Goal: Task Accomplishment & Management: Complete application form

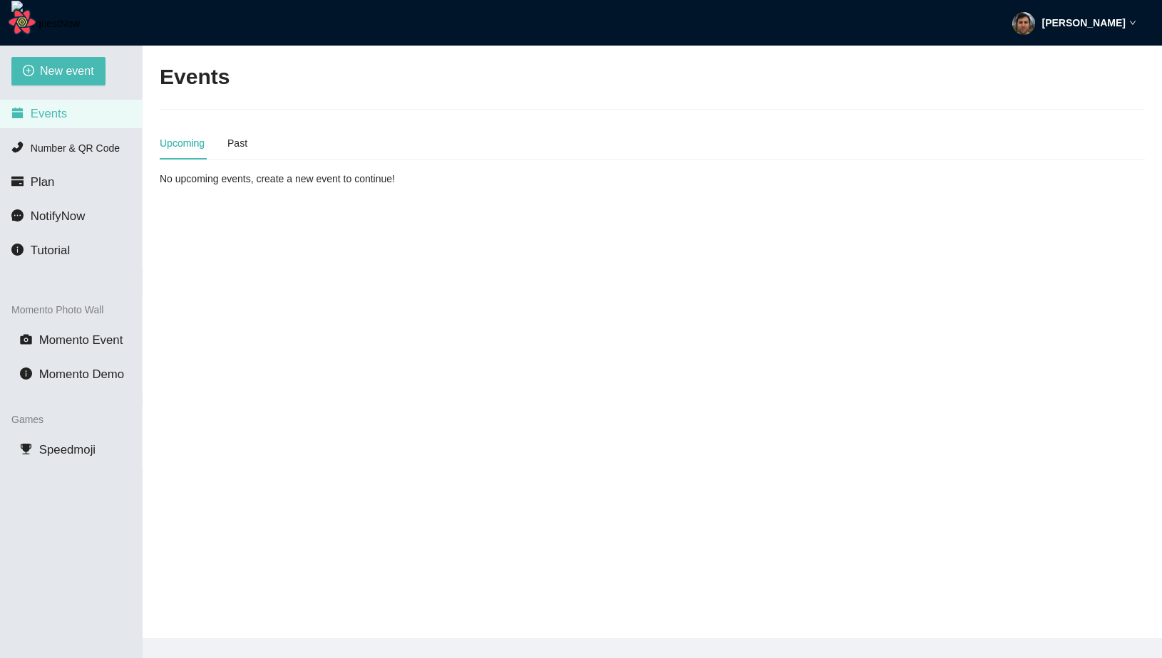
click at [222, 137] on div "Upcoming Past" at bounding box center [204, 143] width 88 height 33
click at [241, 146] on div "Past" at bounding box center [237, 143] width 20 height 16
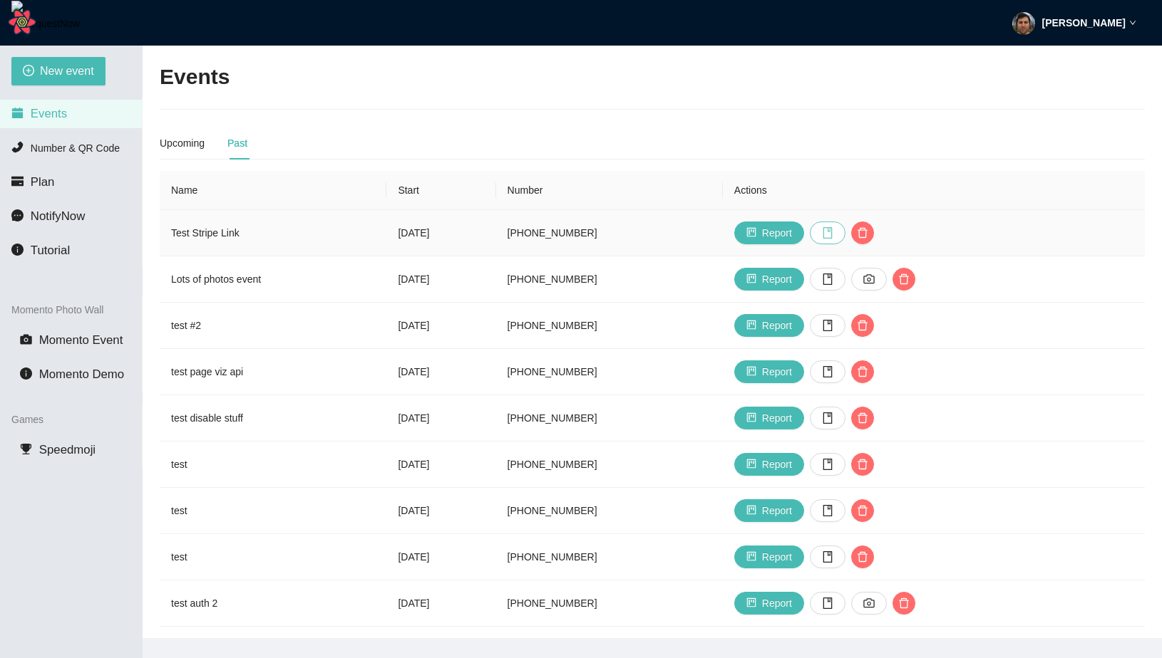
click at [833, 233] on icon "book" at bounding box center [827, 232] width 11 height 11
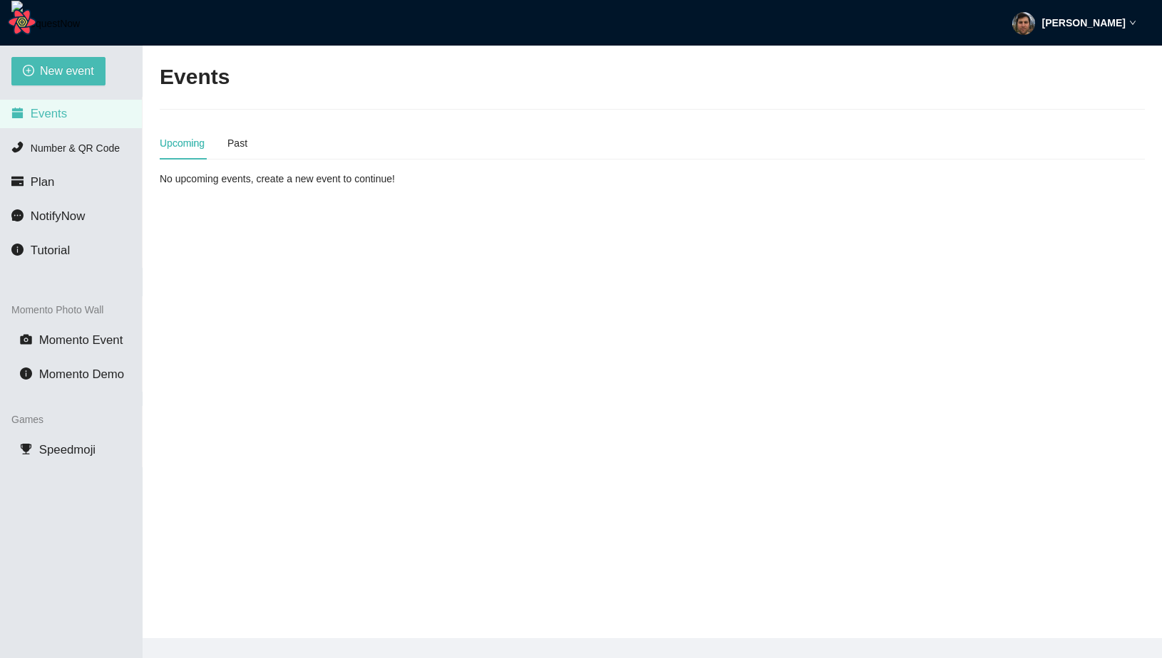
click at [1056, 32] on div "[PERSON_NAME]" at bounding box center [1074, 23] width 124 height 46
click at [1050, 54] on span "Profile" at bounding box center [1079, 62] width 96 height 16
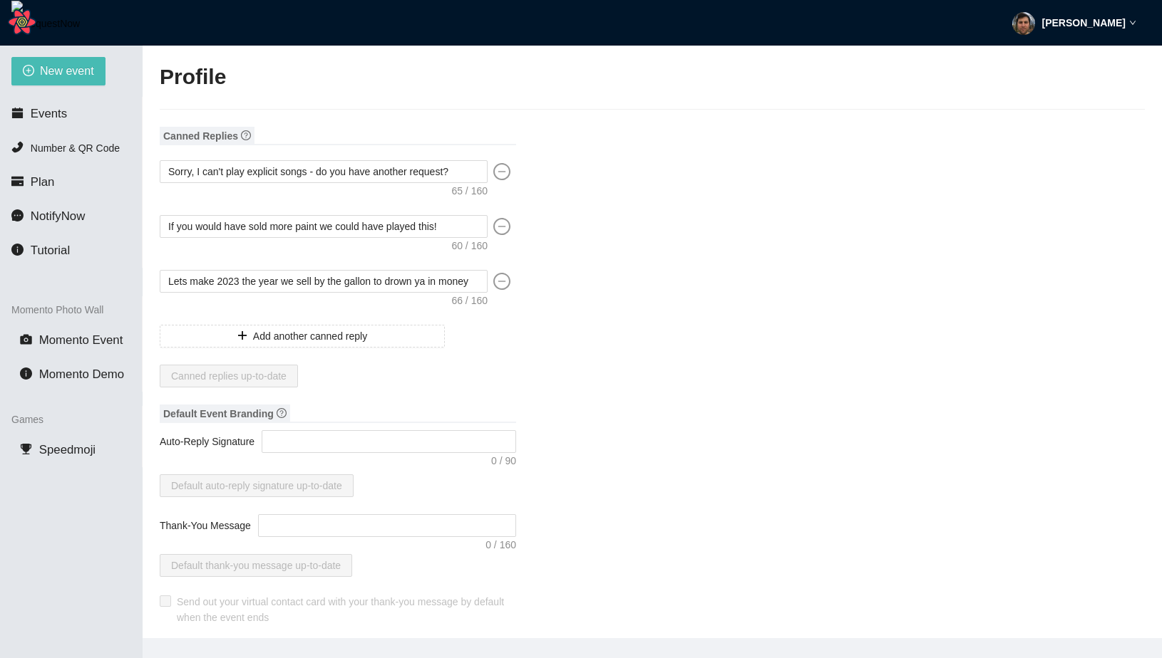
type textarea "[URL][DOMAIN_NAME]"
type input "[PERSON_NAME]"
type input "fadsf"
type input "DJ"
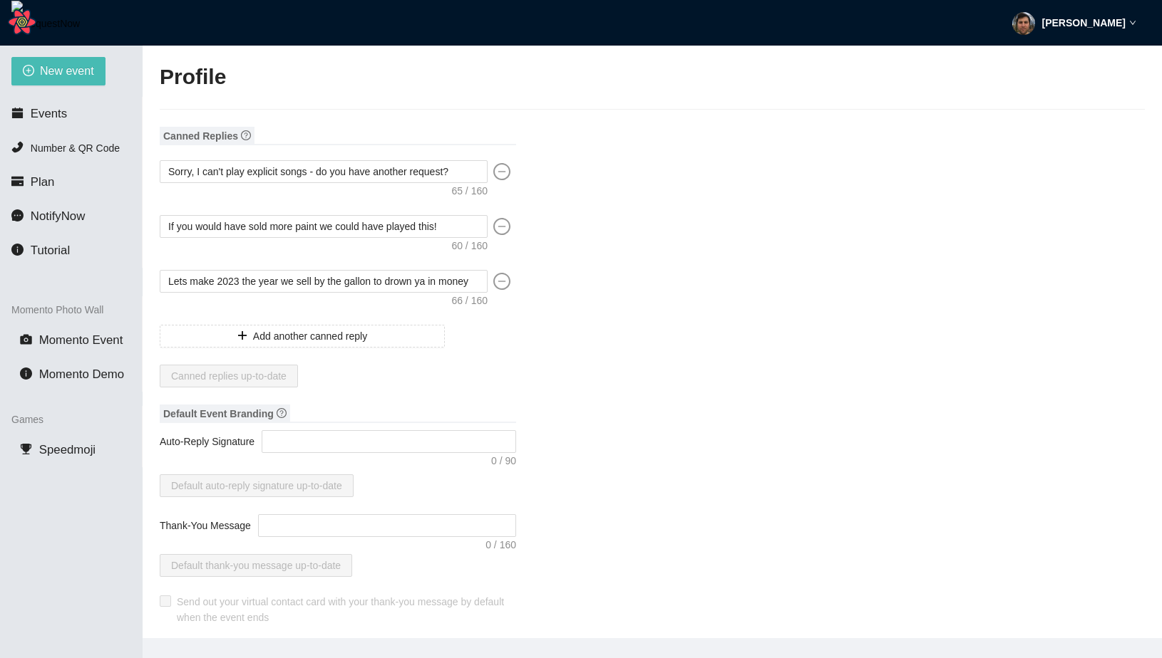
type input "[PHONE_NUMBER]"
type input "[EMAIL_ADDRESS][DOMAIN_NAME]"
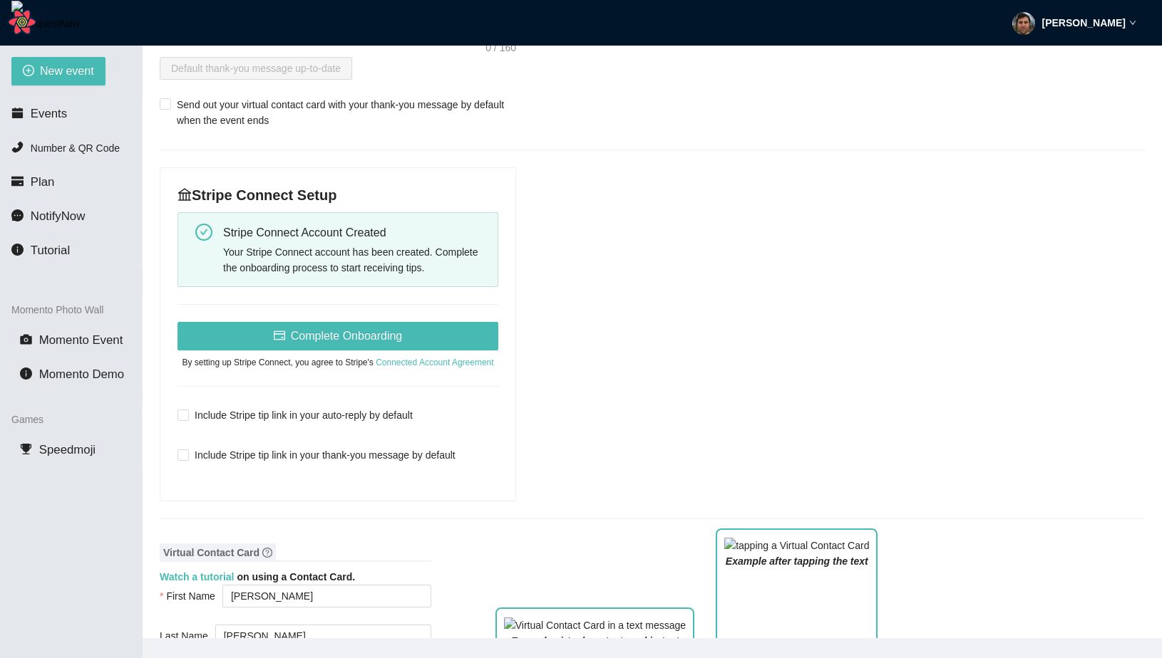
scroll to position [485, 0]
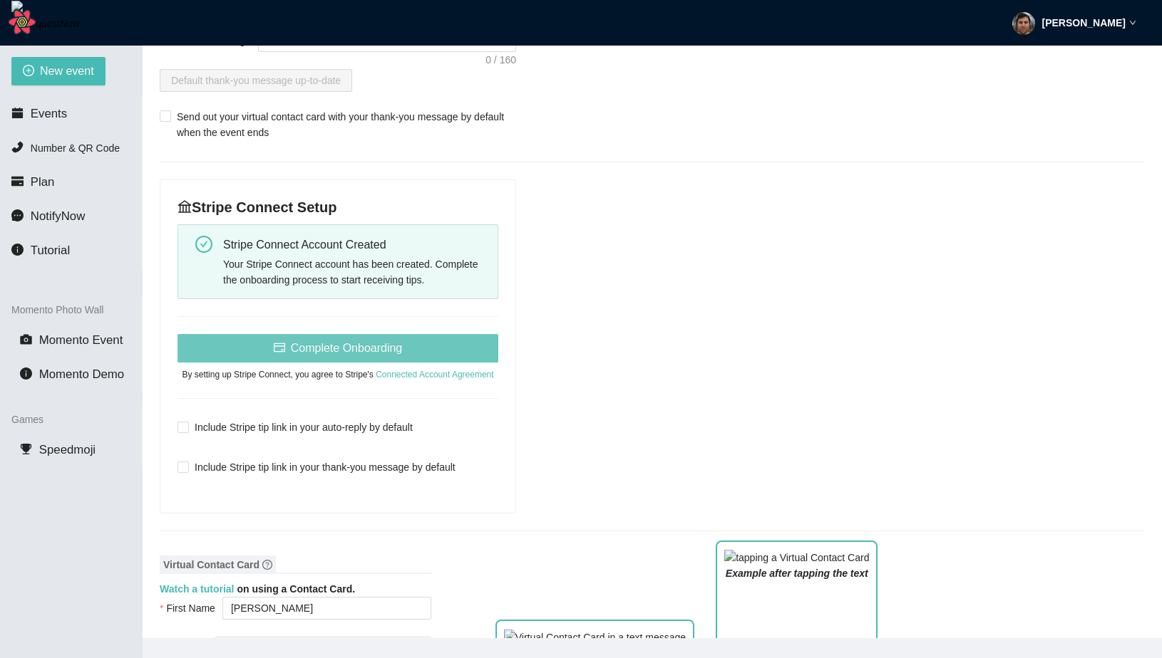
click at [333, 346] on span "Complete Onboarding" at bounding box center [347, 348] width 112 height 18
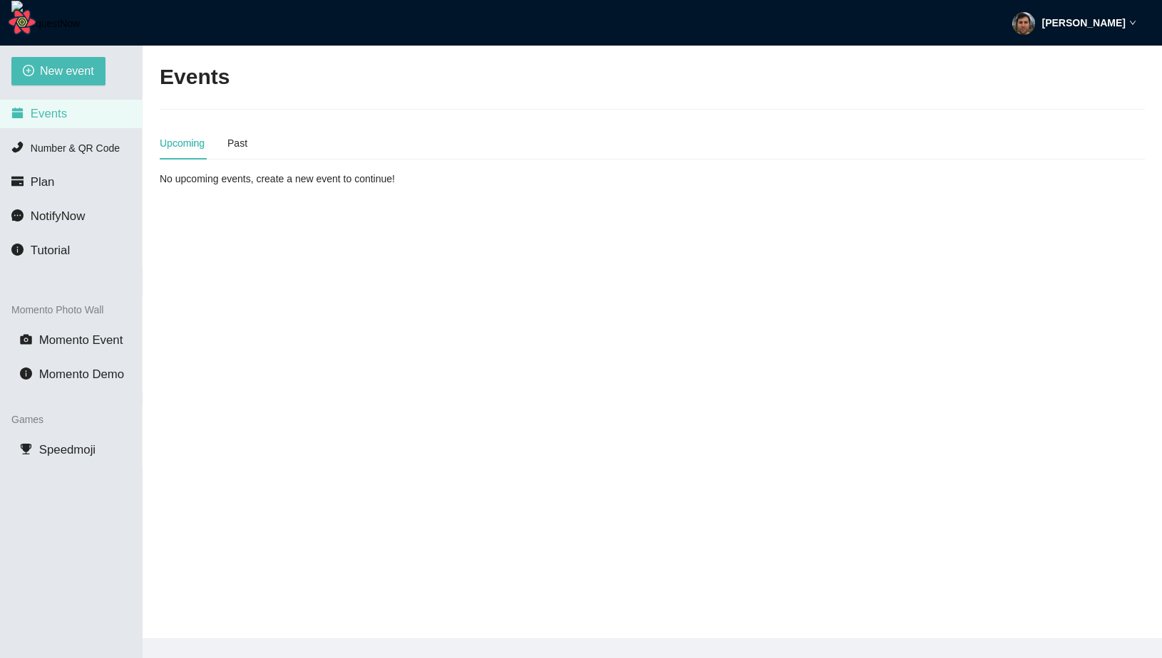
click at [1063, 17] on strong "[PERSON_NAME]" at bounding box center [1083, 22] width 83 height 11
click at [1055, 60] on span "Profile" at bounding box center [1068, 62] width 34 height 14
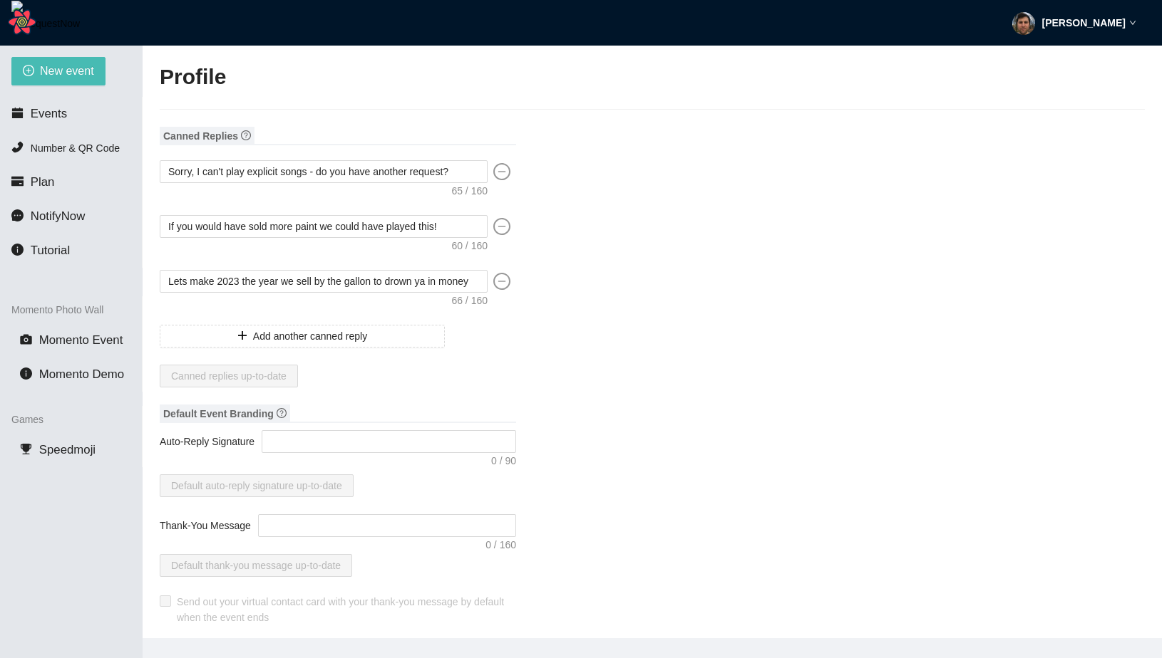
type input "[PERSON_NAME]"
type input "fadsf"
type input "DJ"
type input "[PHONE_NUMBER]"
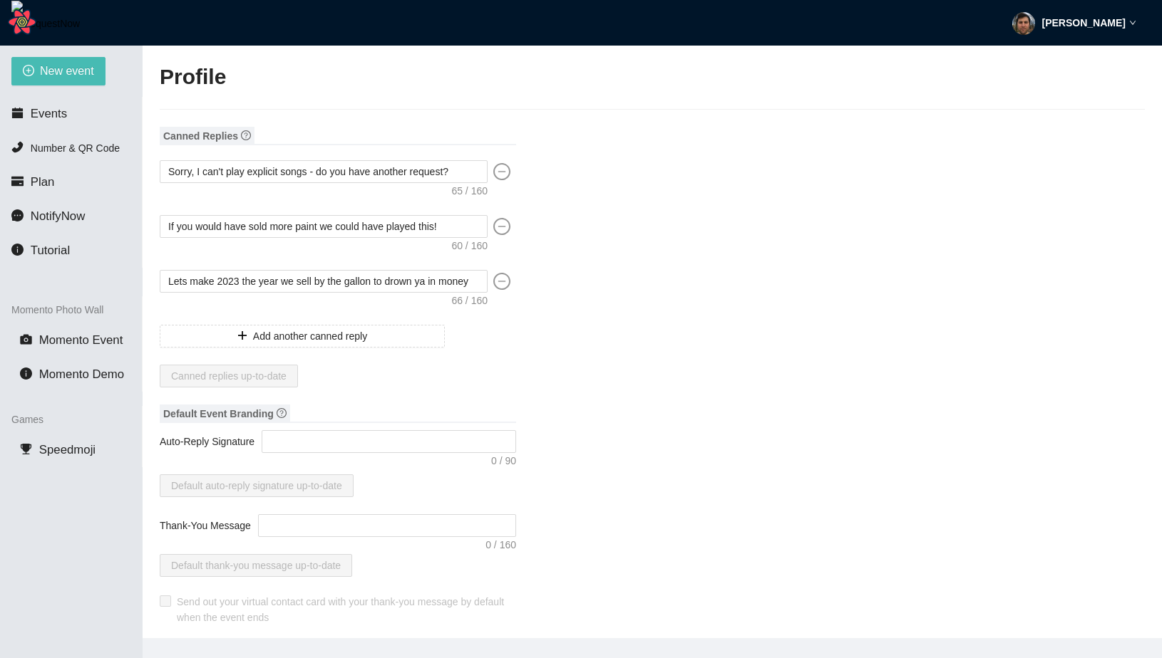
type input "[EMAIL_ADDRESS][DOMAIN_NAME]"
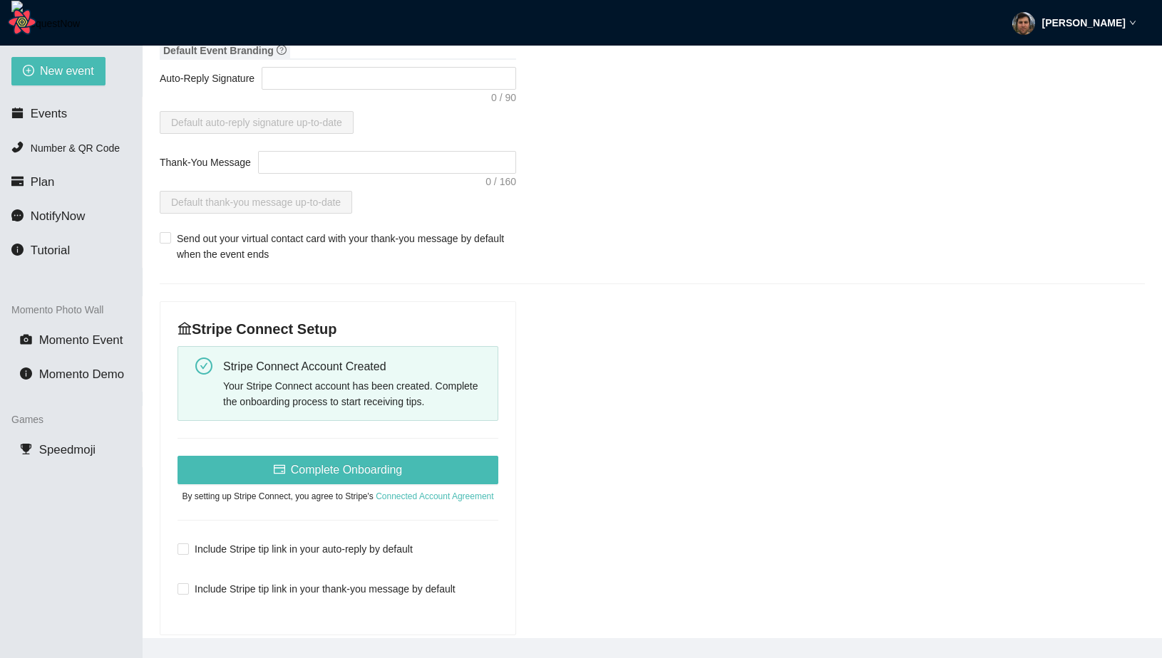
scroll to position [445, 0]
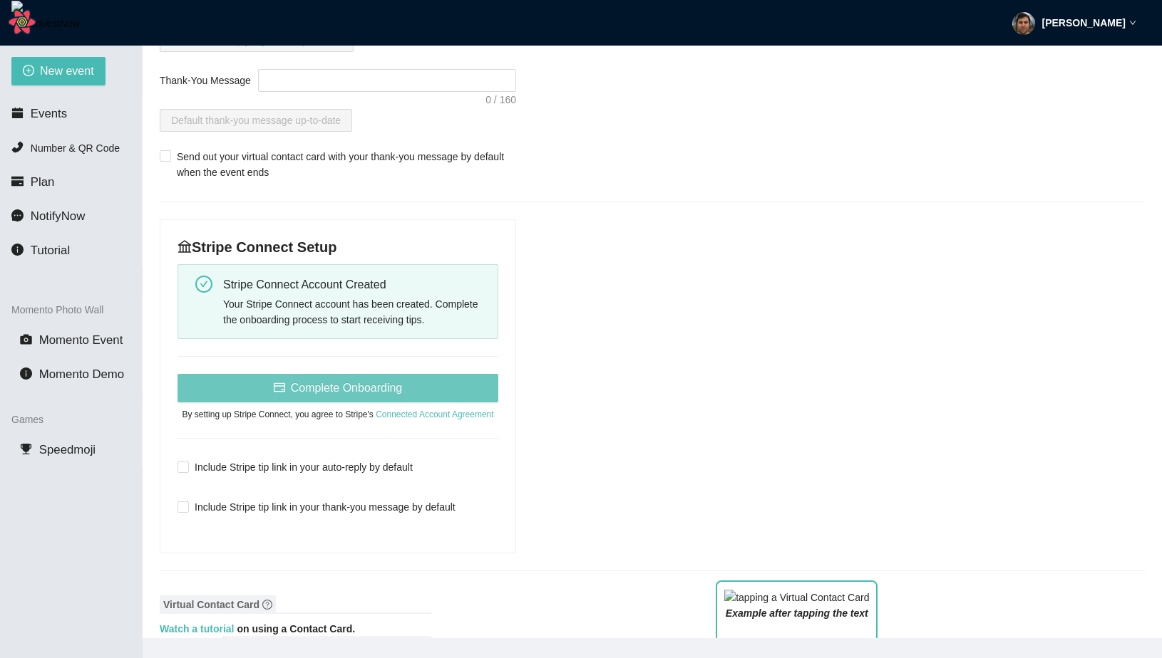
click at [389, 390] on span "Complete Onboarding" at bounding box center [347, 388] width 112 height 18
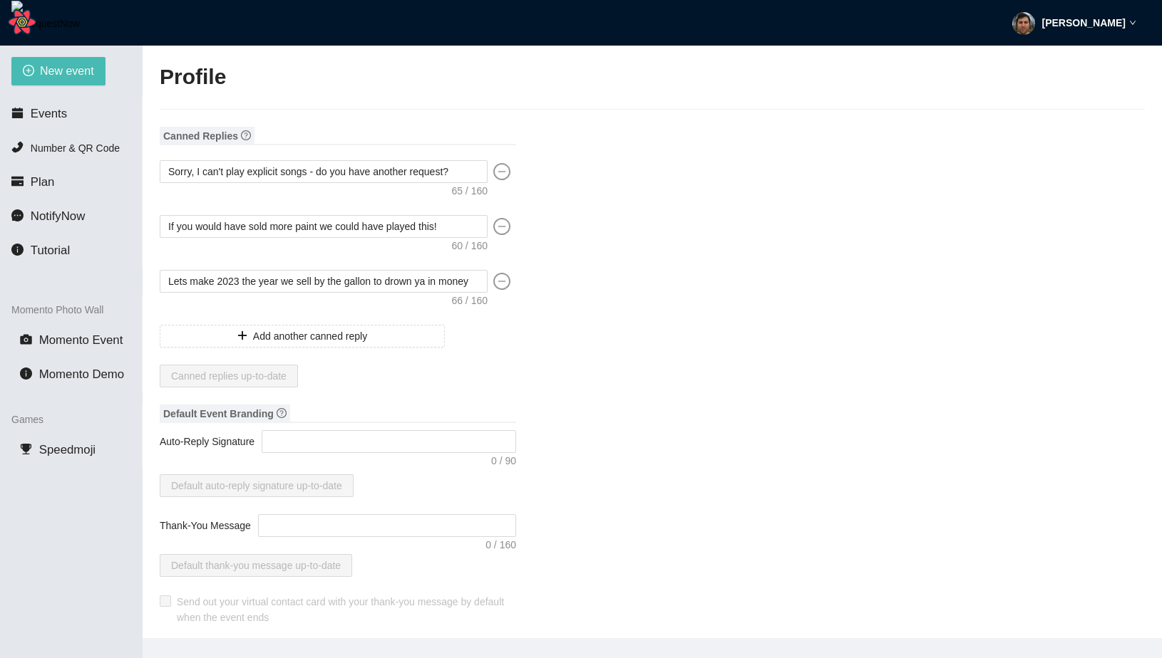
type input "Matt"
type input "Auerbach"
type input "fadsf"
type input "DJ"
type input "(915) 555-1234"
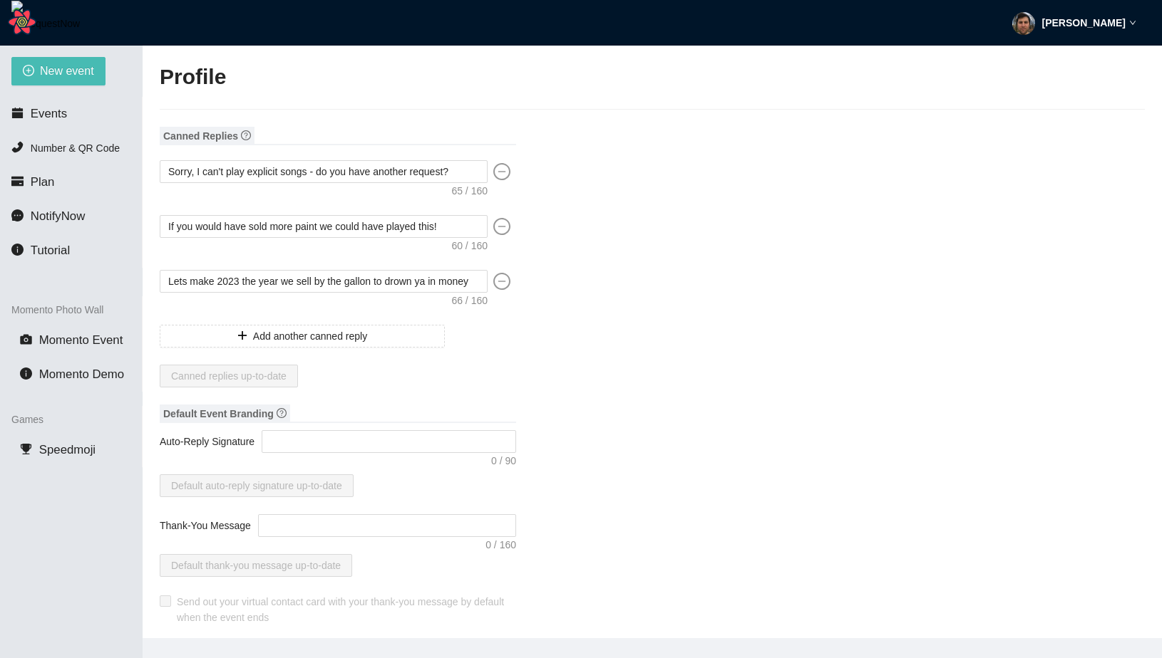
type input "tennisfan0526@gmail.com"
click at [52, 127] on li "Events" at bounding box center [71, 114] width 142 height 29
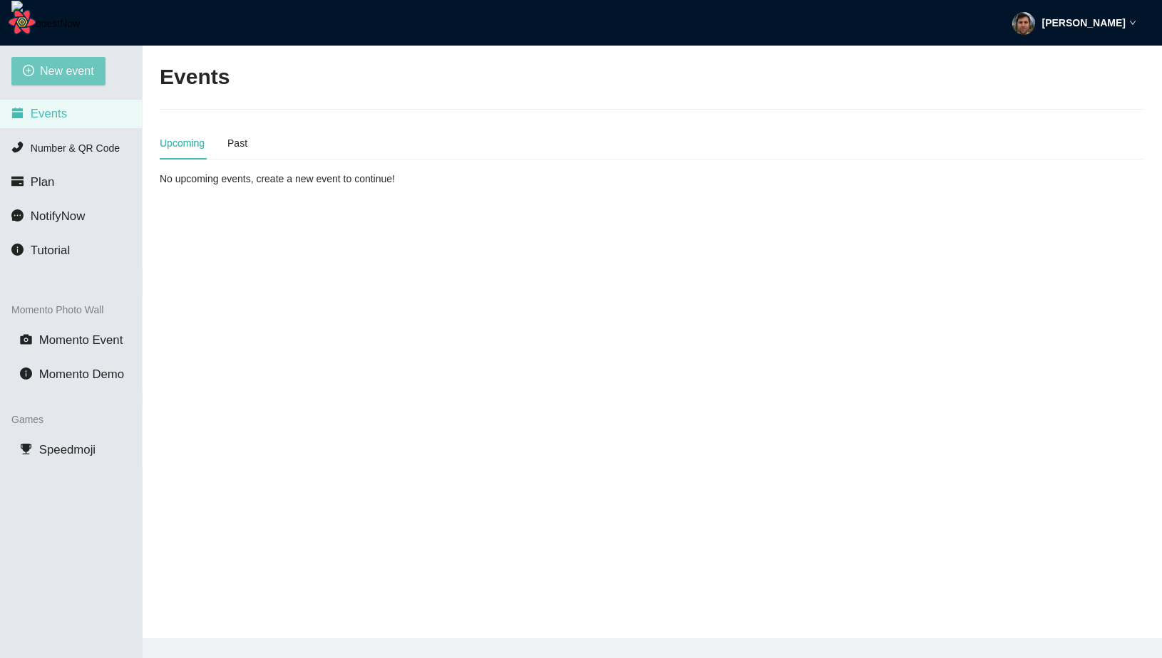
click at [56, 81] on button "New event" at bounding box center [58, 71] width 94 height 29
type textarea "https://virtualdj.com/ask/Test__Event2"
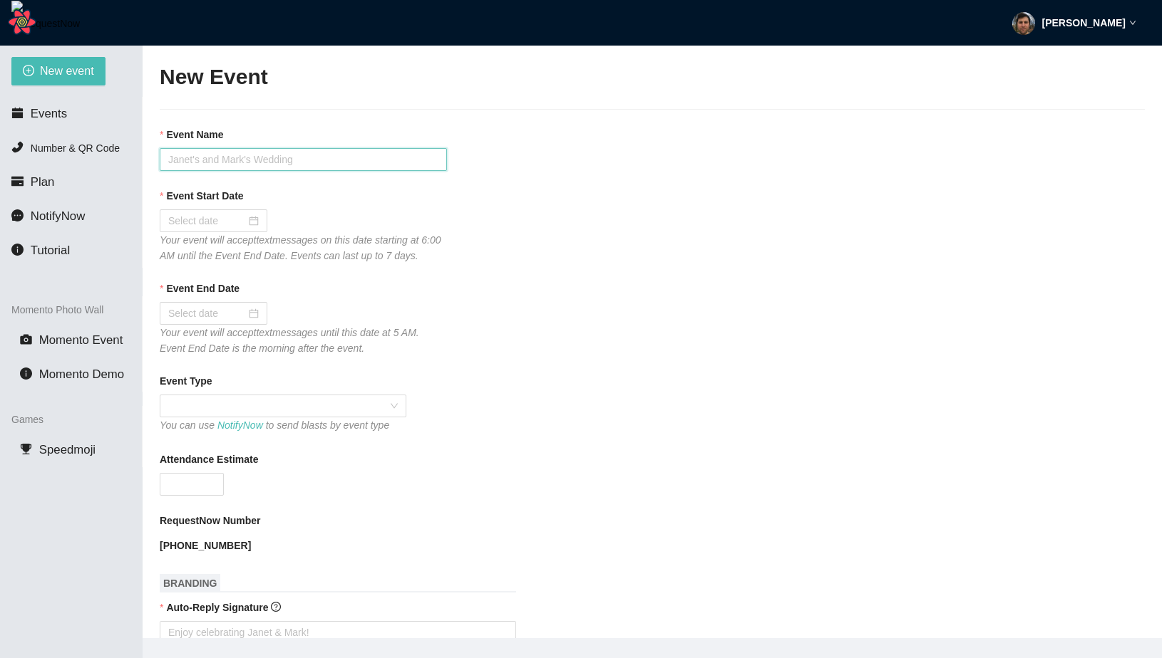
click at [219, 157] on input "Event Name" at bounding box center [303, 159] width 287 height 23
type input "test stripe 2"
click at [244, 224] on div at bounding box center [213, 221] width 91 height 16
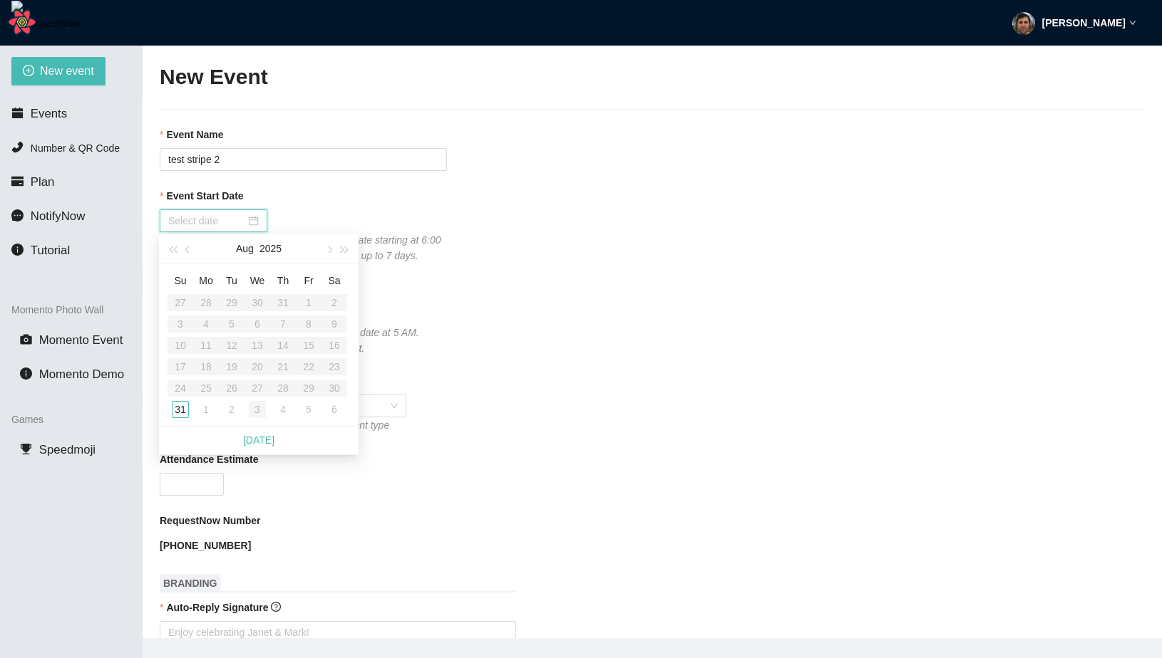
type input "09/03/2025"
click at [267, 440] on link "Today" at bounding box center [258, 440] width 31 height 11
type input "08/31/2025"
type input "09/01/2025"
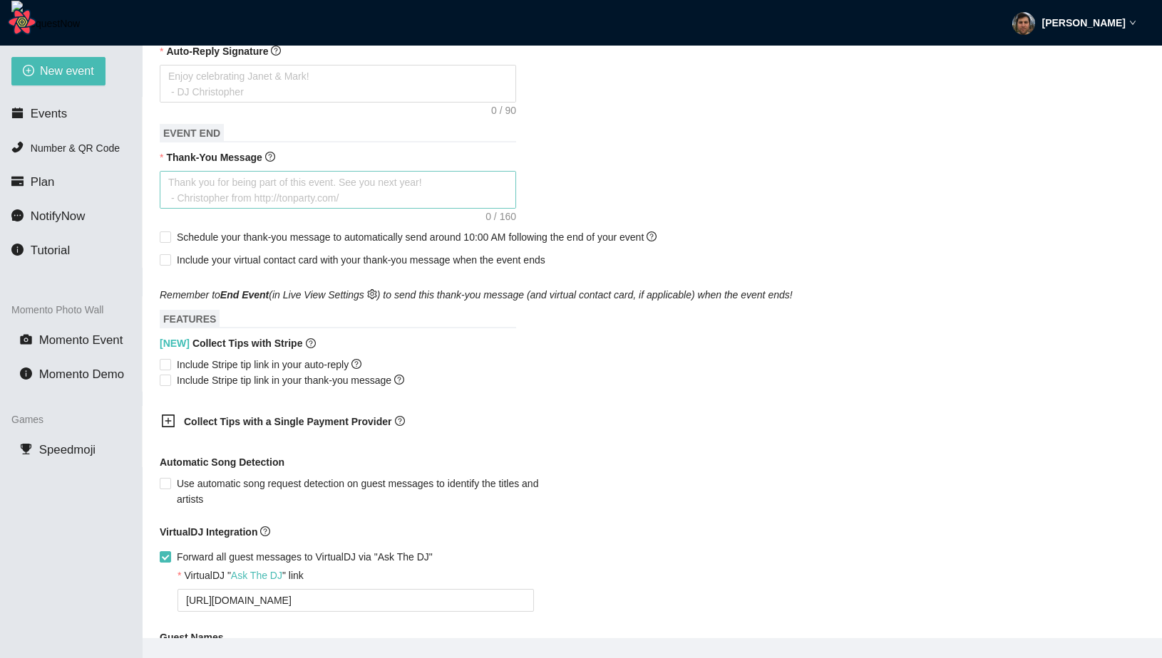
scroll to position [557, 0]
type textarea "f"
click at [294, 110] on form "Event Name test stripe 2 Event Start Date 08/31/2025 Your event will accept tex…" at bounding box center [652, 185] width 985 height 1230
type textarea "fa"
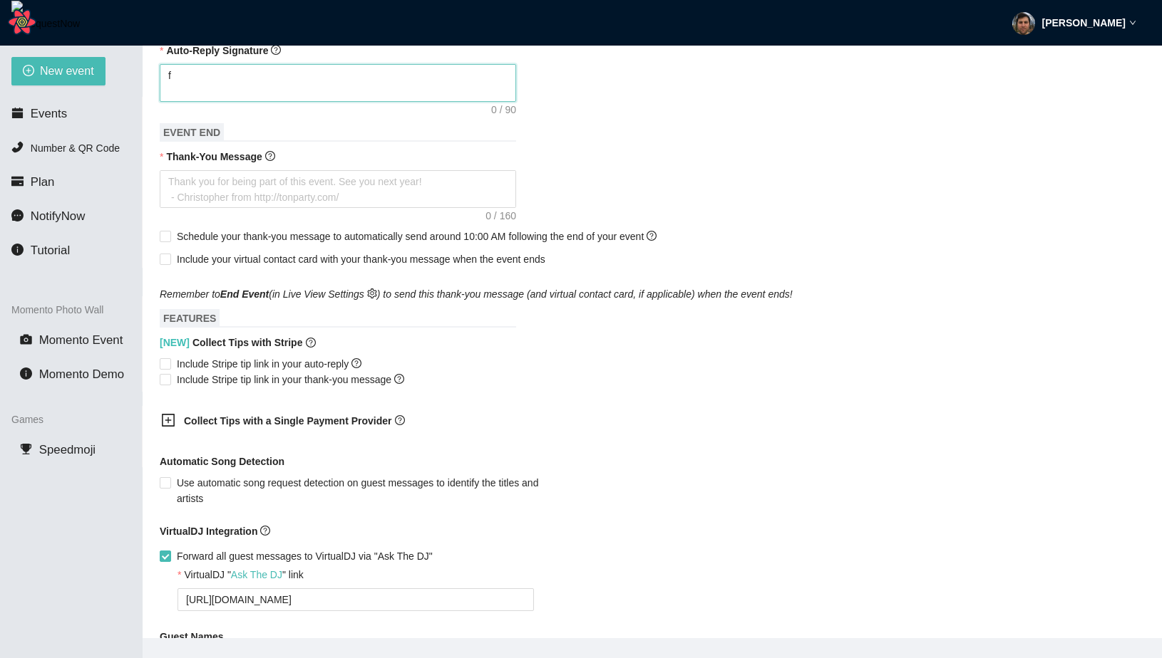
type textarea "fa"
type textarea "fas"
type textarea "fasd"
type textarea "fasdf"
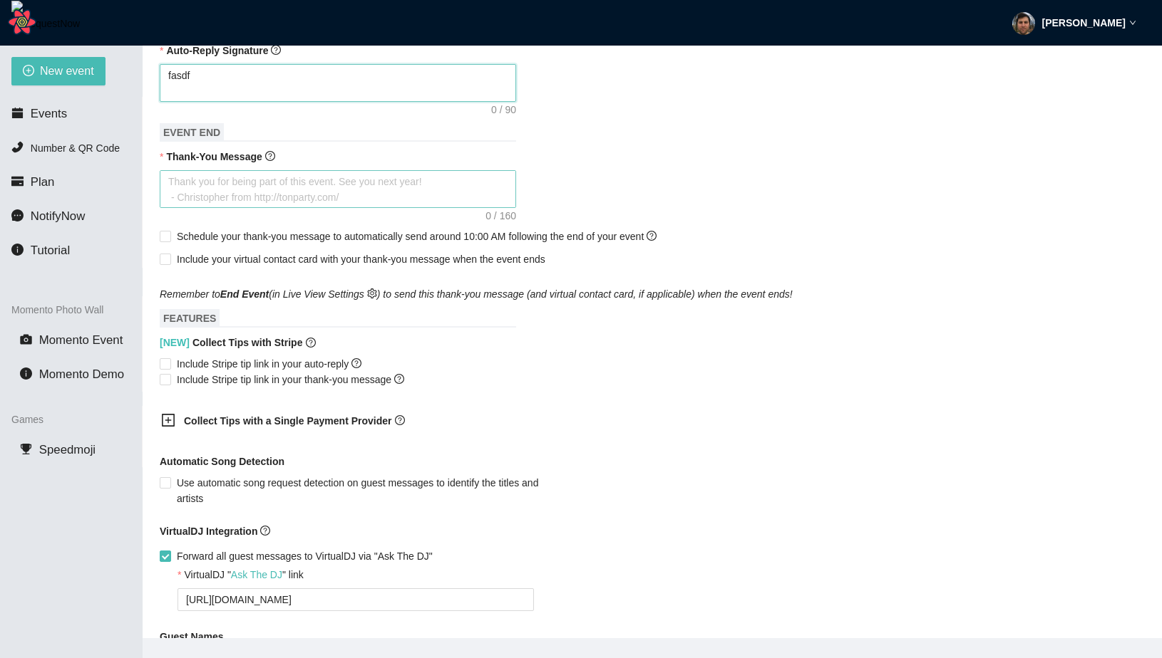
type textarea "fasdf"
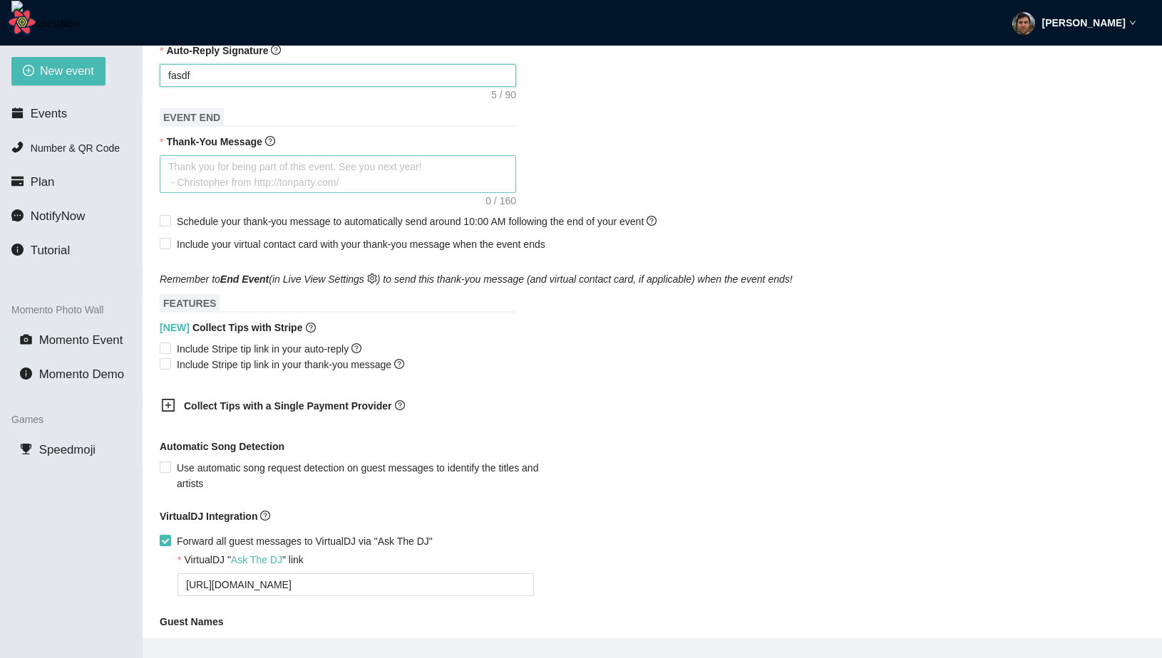
type textarea "fasdf"
click at [264, 187] on textarea "Thank-You Message" at bounding box center [338, 174] width 356 height 38
type textarea "f"
type textarea "fa"
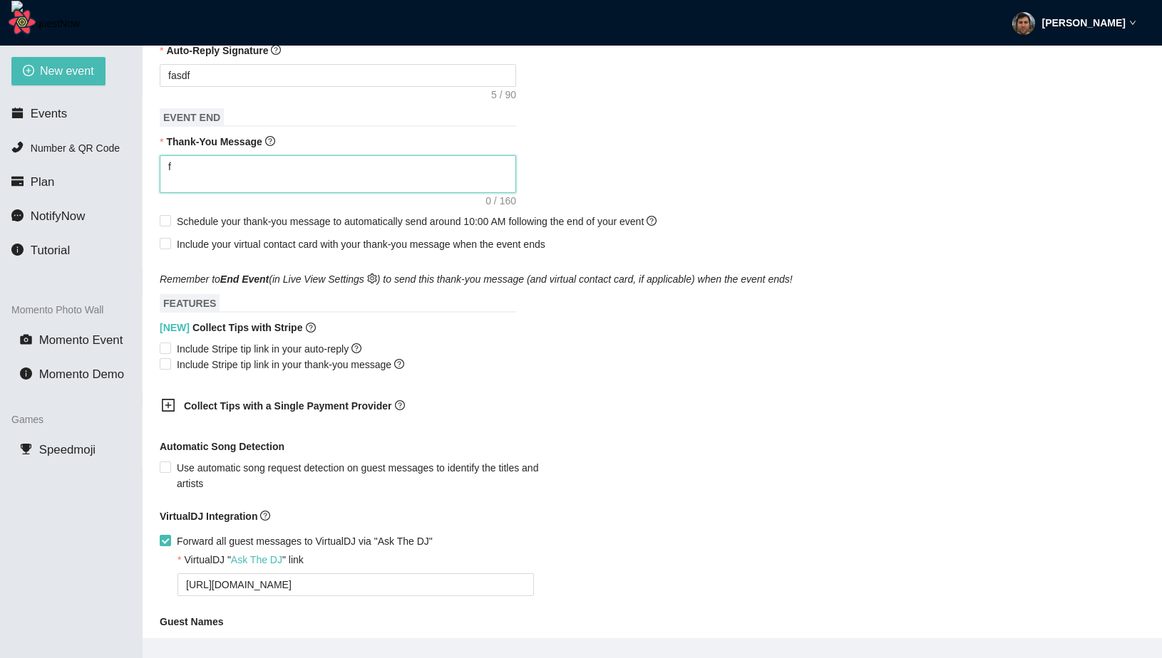
type textarea "fa"
type textarea "fas"
type textarea "fasd"
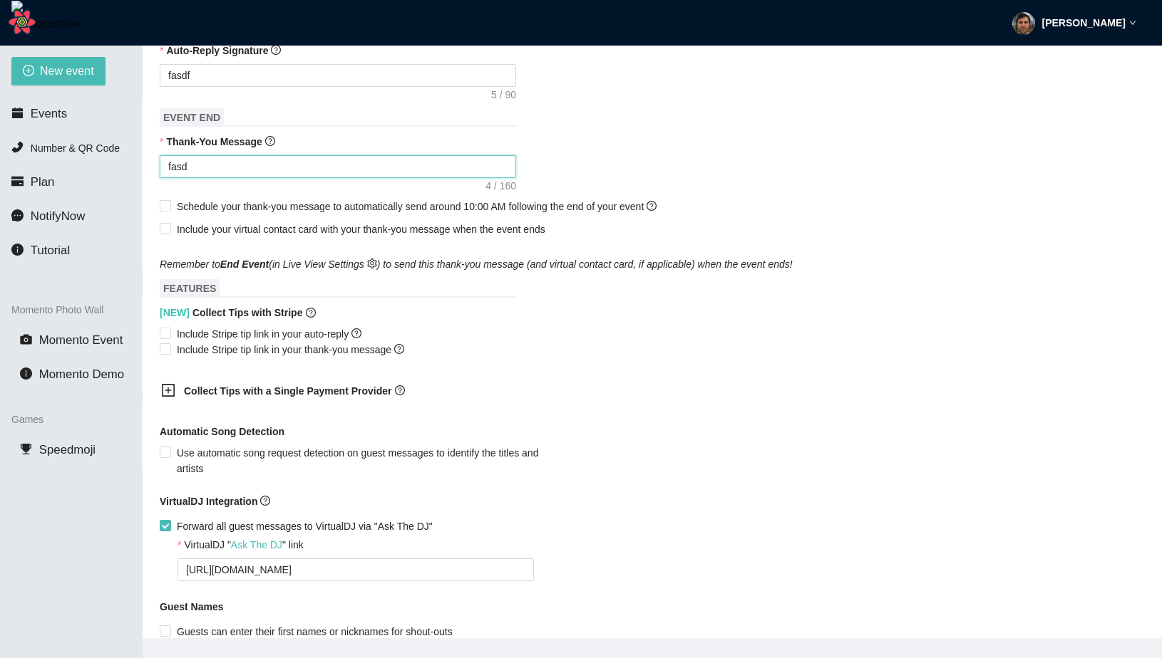
type textarea "fasdf"
click at [187, 342] on span "Include Stripe tip link in your auto-reply" at bounding box center [269, 334] width 196 height 16
click at [170, 338] on input "Include Stripe tip link in your auto-reply" at bounding box center [165, 333] width 10 height 10
click at [187, 342] on span "Include Stripe tip link in your auto-reply" at bounding box center [269, 334] width 196 height 16
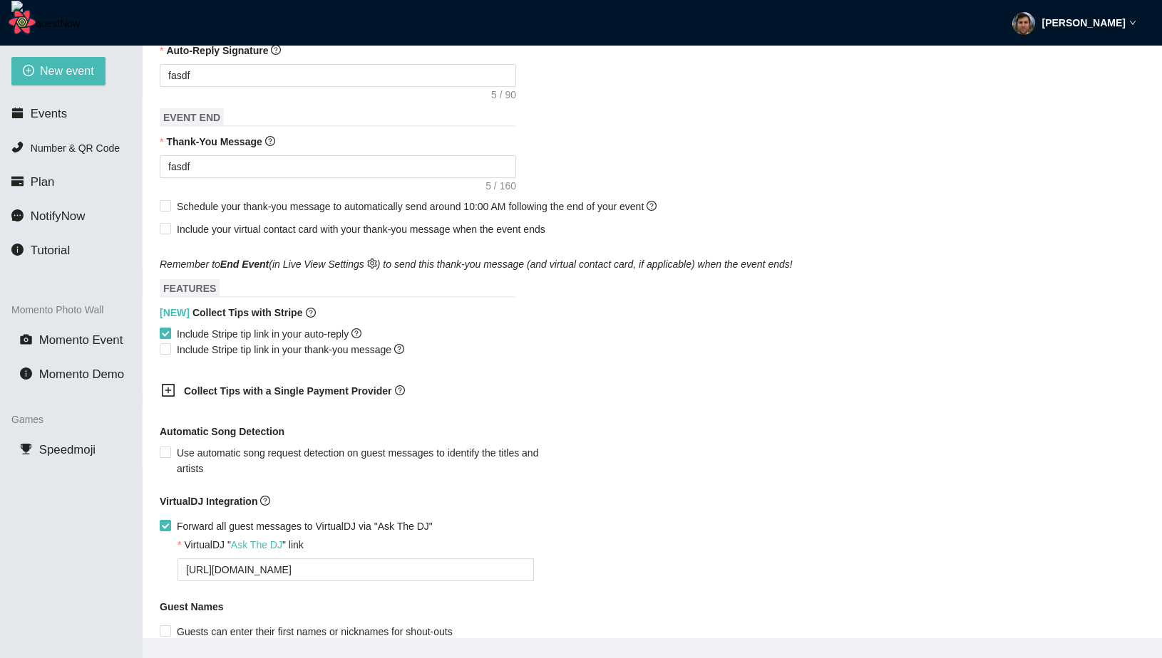
click at [170, 338] on input "Include Stripe tip link in your auto-reply" at bounding box center [165, 333] width 10 height 10
click at [194, 342] on span "Include Stripe tip link in your auto-reply" at bounding box center [269, 334] width 196 height 16
click at [170, 338] on input "Include Stripe tip link in your auto-reply" at bounding box center [165, 333] width 10 height 10
checkbox input "true"
click at [192, 358] on span "Include Stripe tip link in your thank-you message" at bounding box center [290, 350] width 239 height 16
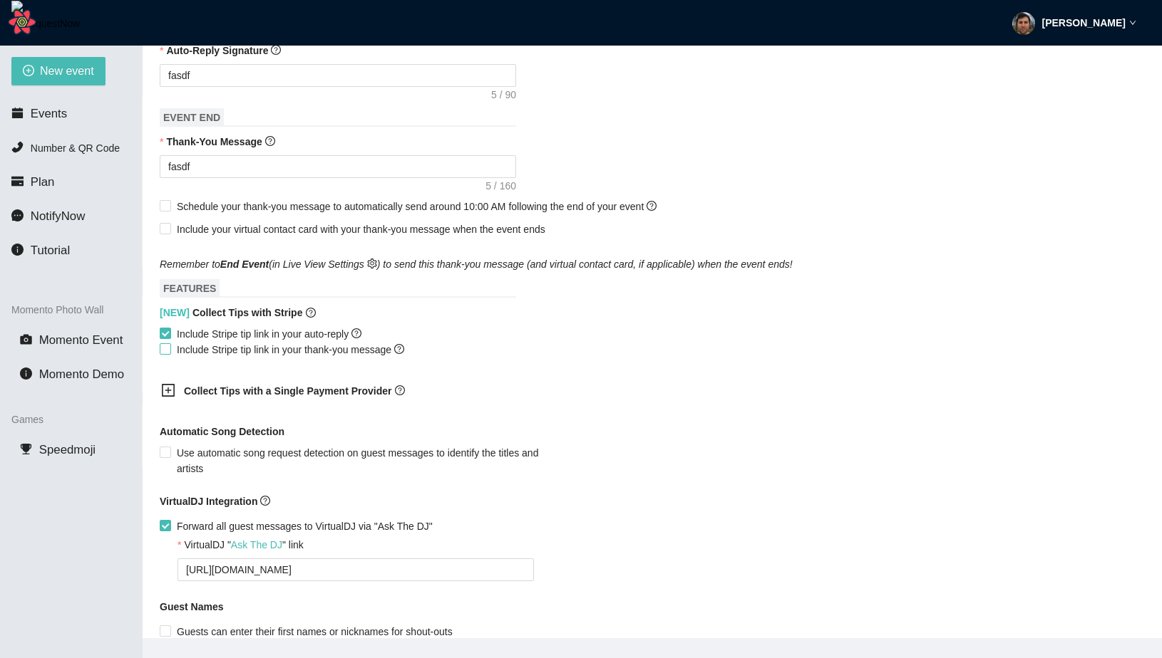
click at [170, 353] on input "Include Stripe tip link in your thank-you message" at bounding box center [165, 348] width 10 height 10
checkbox input "true"
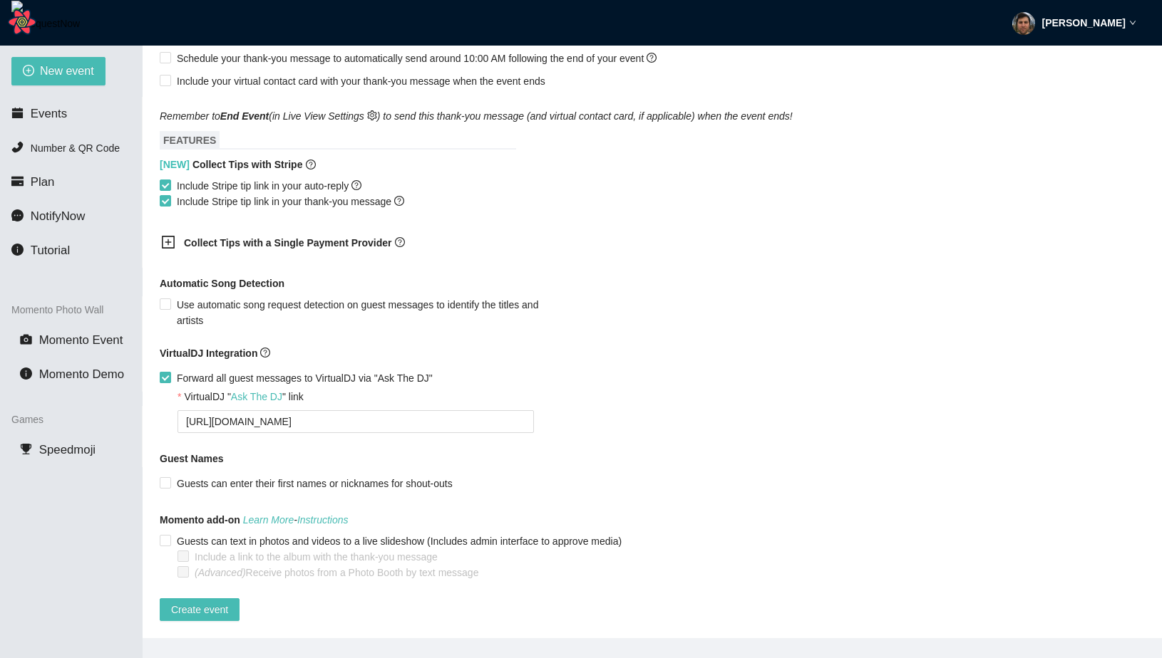
click at [174, 371] on span "Forward all guest messages to VirtualDJ via "Ask The DJ"" at bounding box center [304, 379] width 267 height 16
click at [170, 372] on input "Forward all guest messages to VirtualDJ via "Ask The DJ"" at bounding box center [165, 377] width 10 height 10
checkbox input "false"
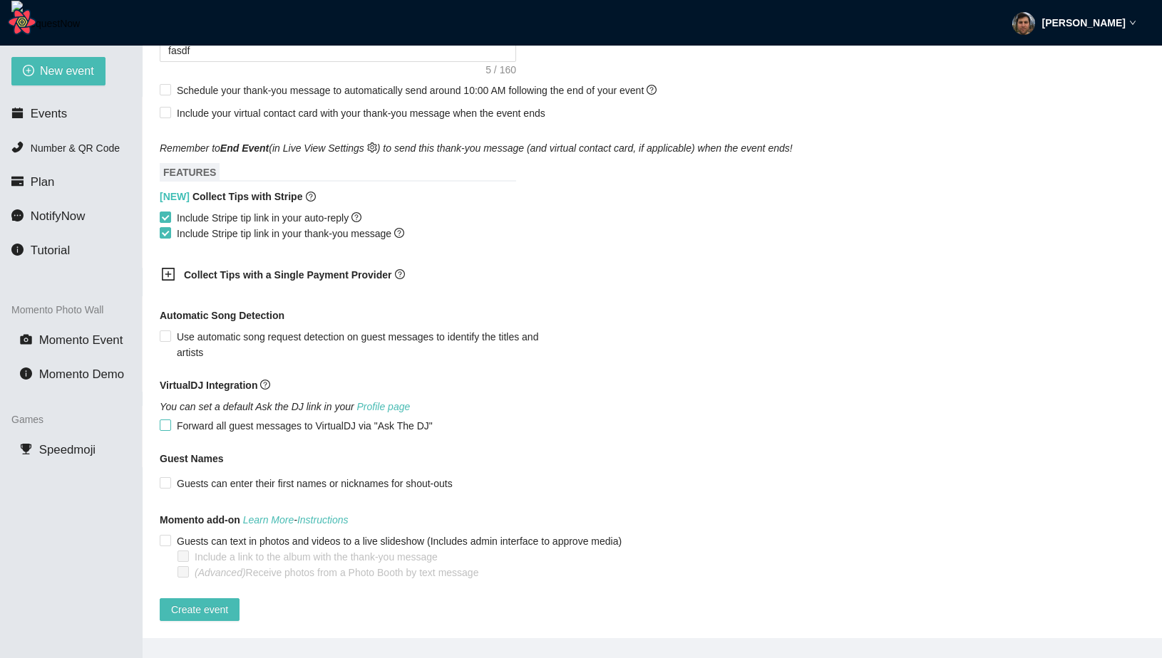
scroll to position [702, 0]
click at [175, 602] on span "Create event" at bounding box center [199, 610] width 57 height 16
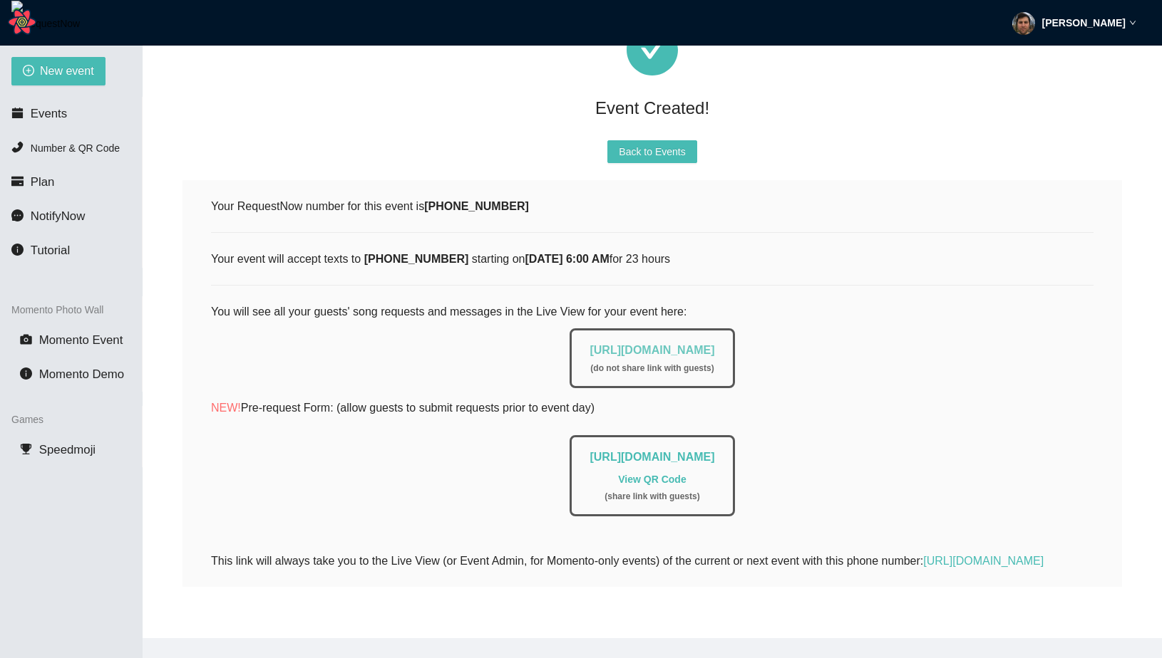
drag, startPoint x: 770, startPoint y: 320, endPoint x: 688, endPoint y: 321, distance: 82.7
click at [688, 329] on div "https://app.requestnow.io/live/xmeevlm ( do not share link with guests )" at bounding box center [651, 359] width 165 height 60
copy link "live/xmeevlm"
click at [1060, 8] on div "Matt Auerbach" at bounding box center [1074, 23] width 124 height 46
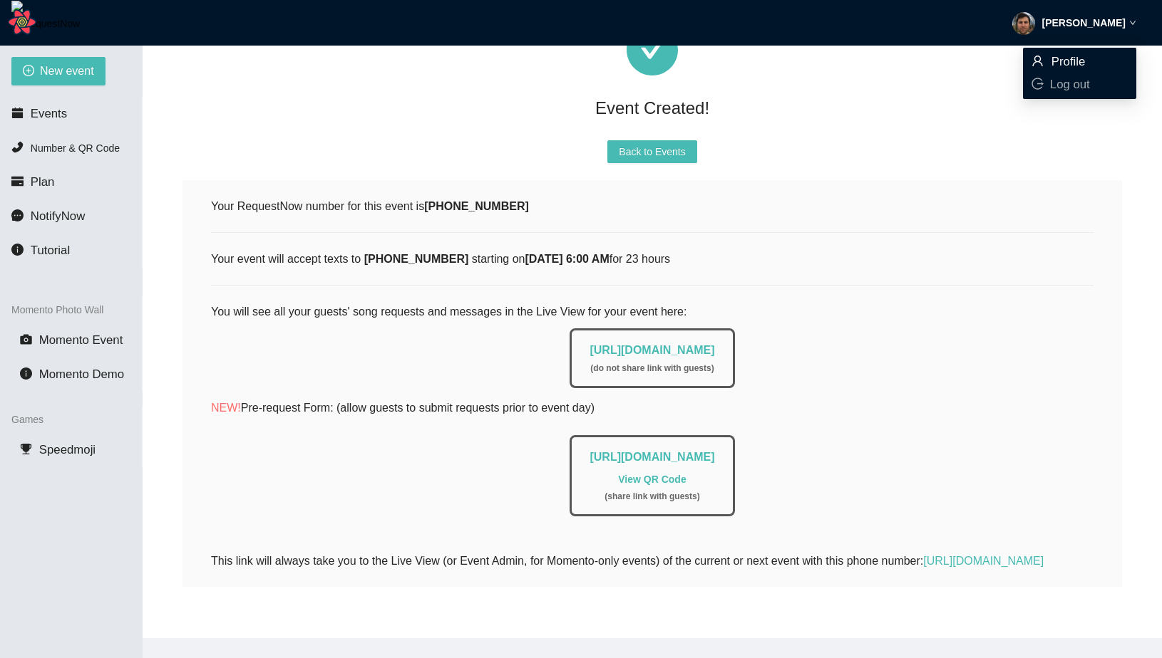
click at [1053, 54] on span "Profile" at bounding box center [1079, 62] width 96 height 16
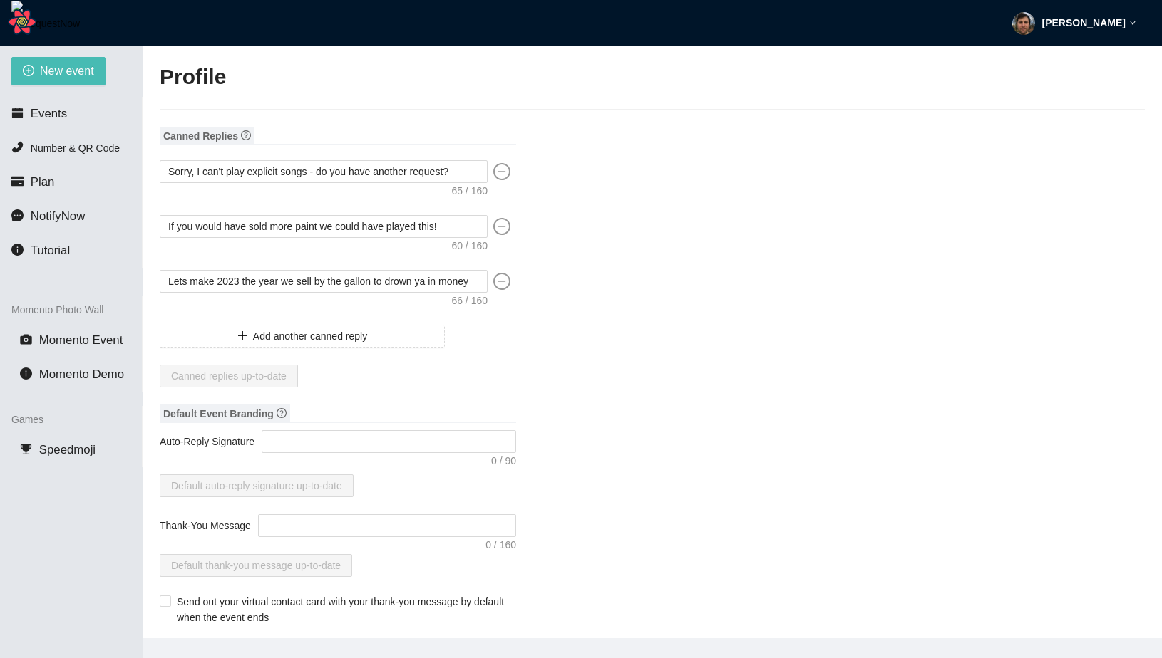
type textarea "https://virtualdj.com/ask/Test__Event2"
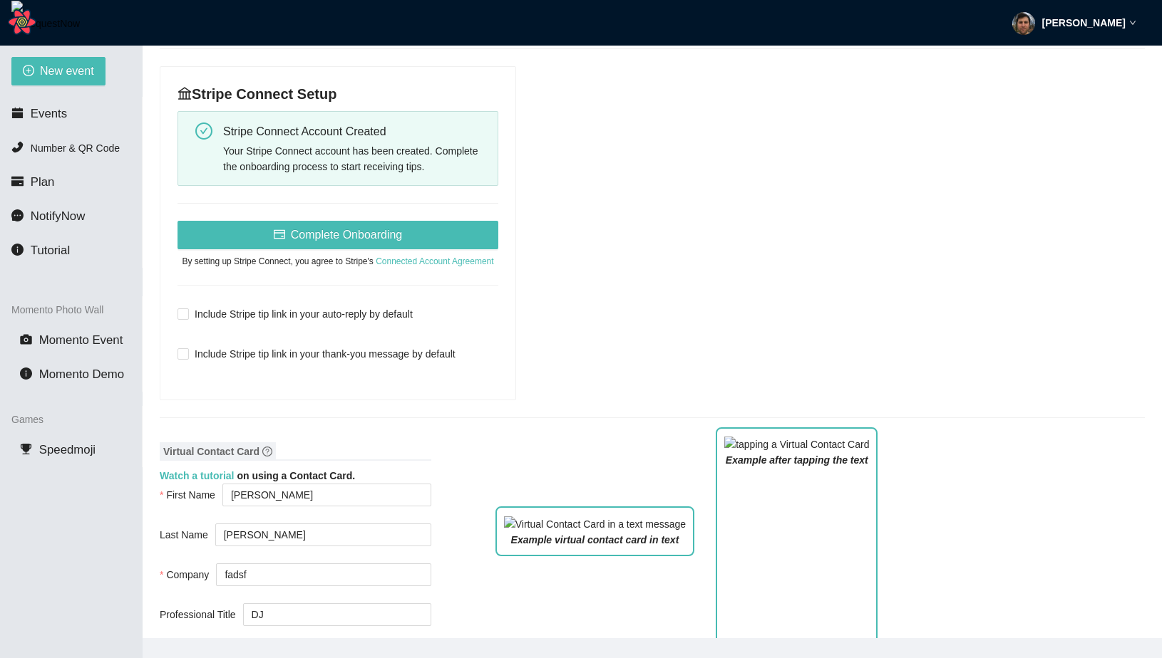
scroll to position [599, 0]
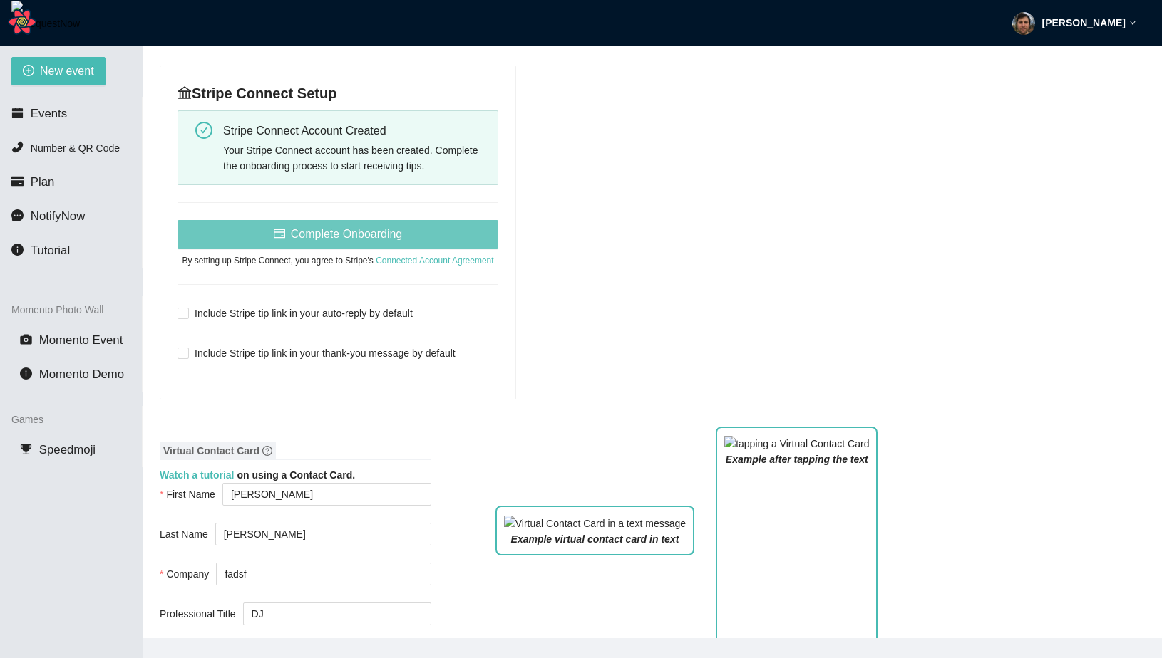
click at [331, 220] on button "Complete Onboarding" at bounding box center [337, 234] width 321 height 29
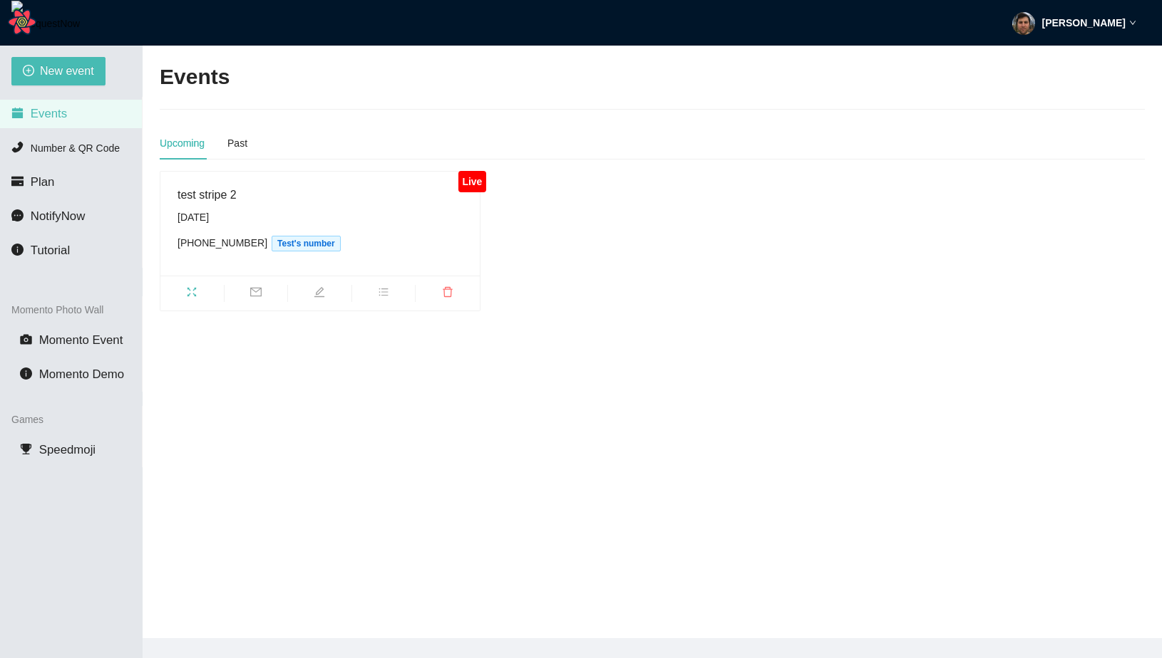
click at [318, 289] on icon "edit" at bounding box center [319, 291] width 11 height 11
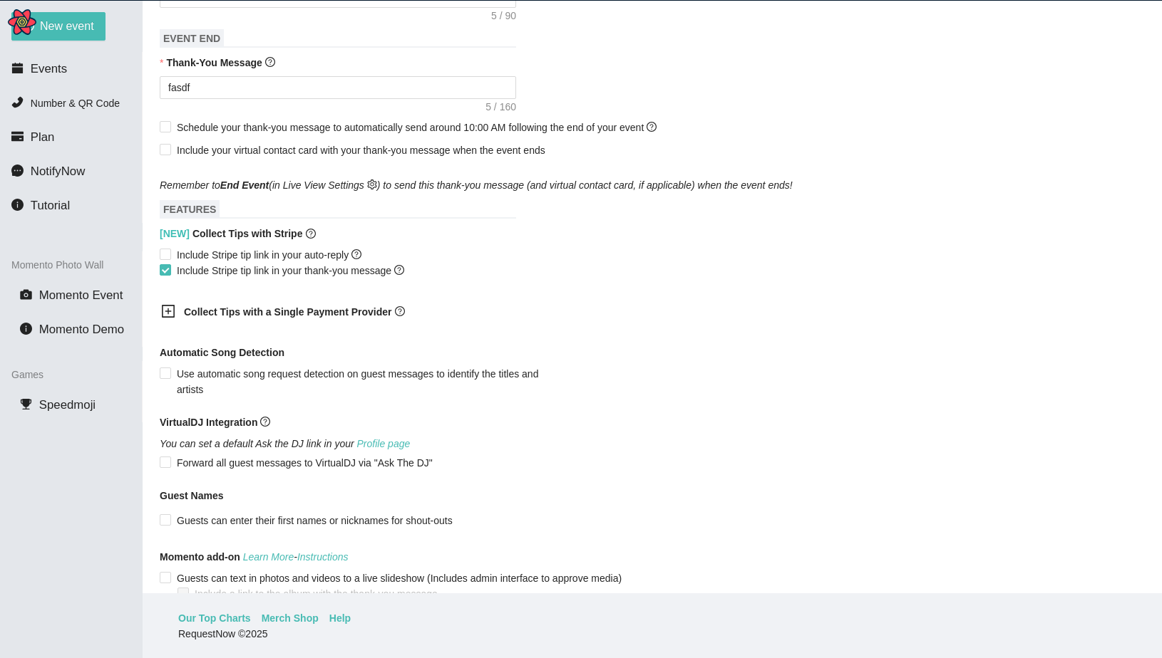
scroll to position [616, 0]
click at [239, 264] on span "Include Stripe tip link in your auto-reply" at bounding box center [269, 256] width 196 height 16
click at [170, 259] on input "Include Stripe tip link in your auto-reply" at bounding box center [165, 254] width 10 height 10
checkbox input "true"
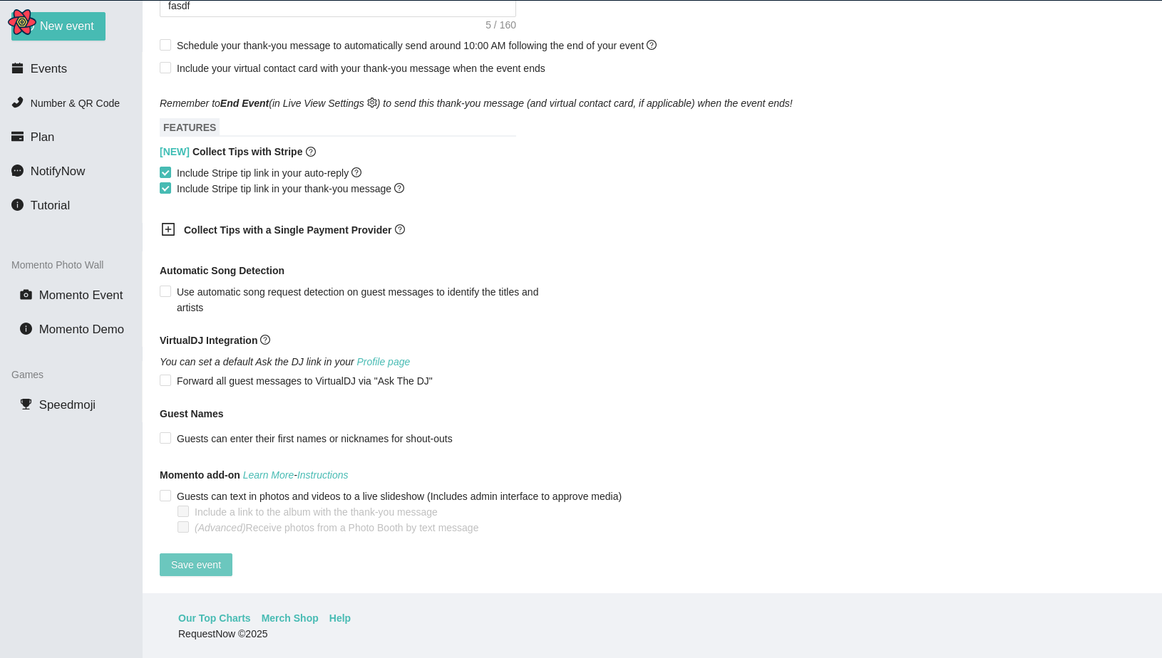
click at [195, 554] on button "Save event" at bounding box center [196, 565] width 73 height 23
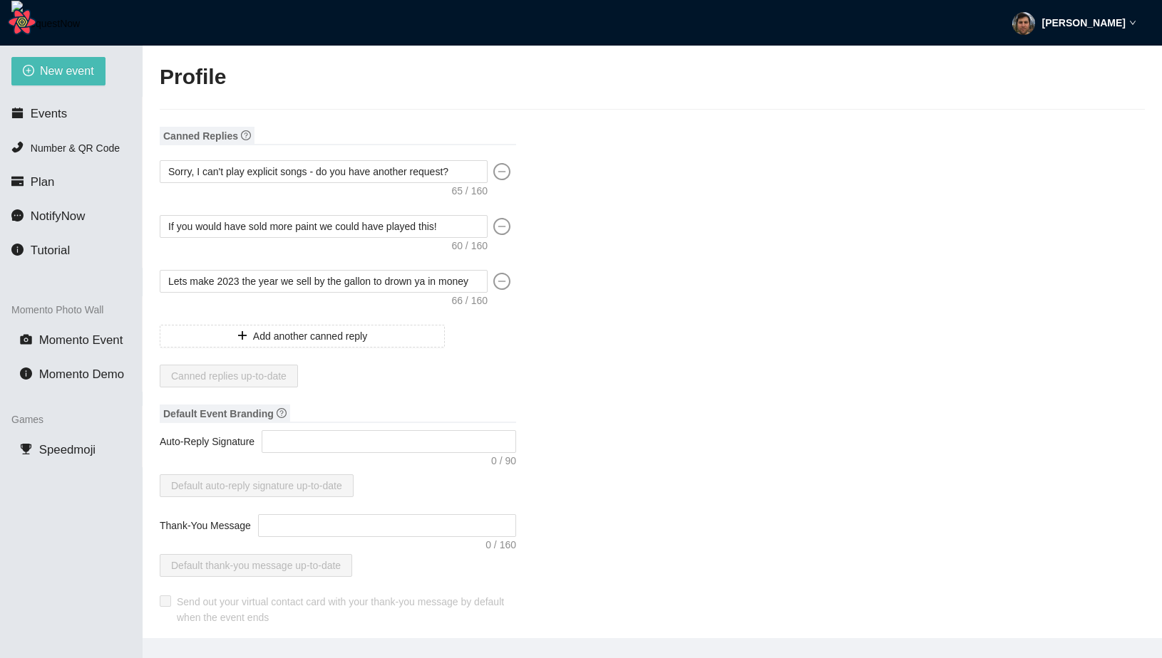
type input "[PERSON_NAME]"
type input "fadsf"
type input "DJ"
type input "(915) 555-1234"
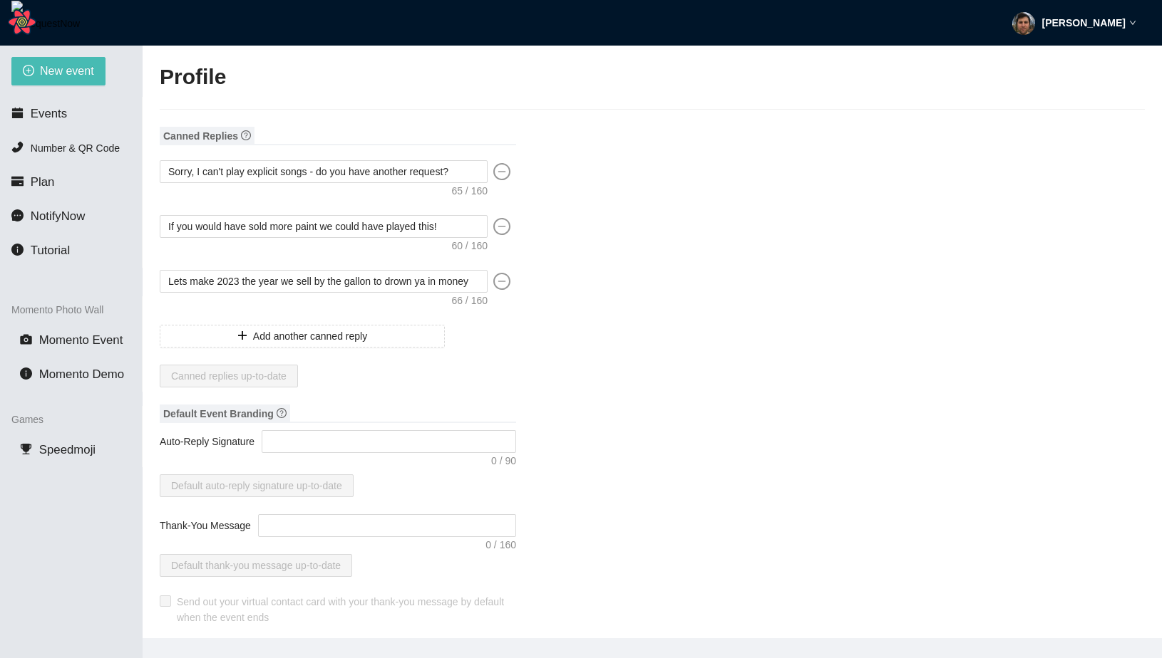
type input "tennisfan0526@gmail.com"
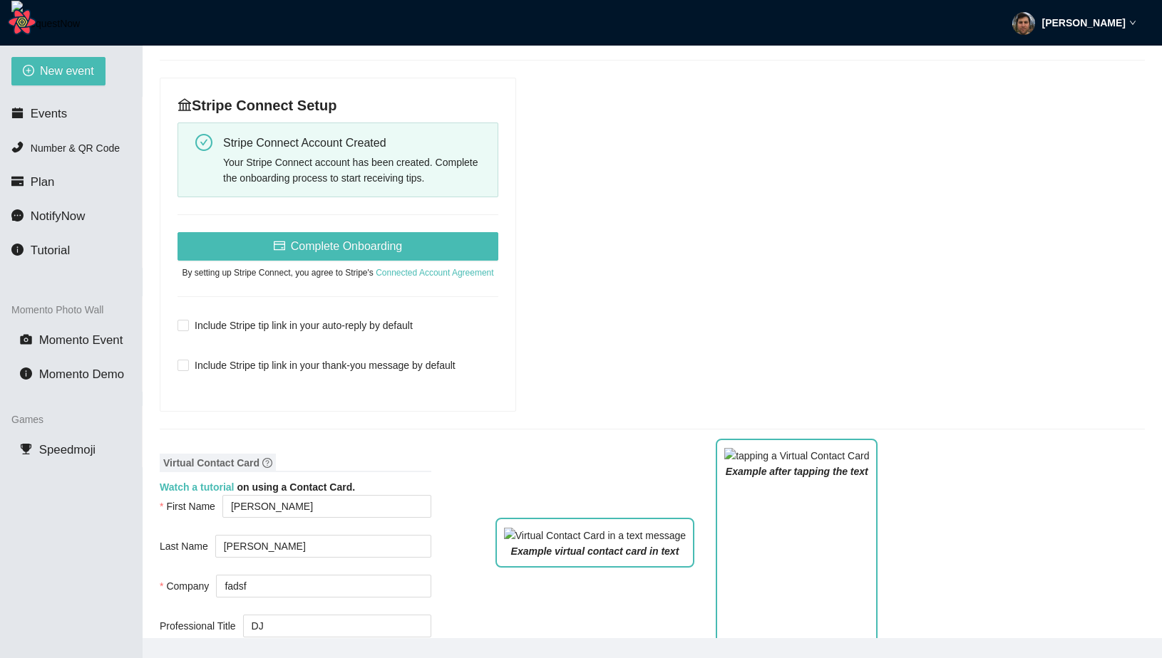
scroll to position [1259, 0]
